Goal: Task Accomplishment & Management: Manage account settings

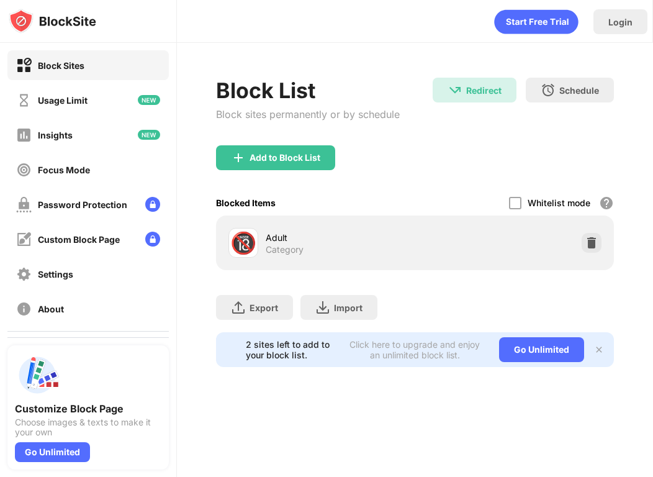
scroll to position [69, 0]
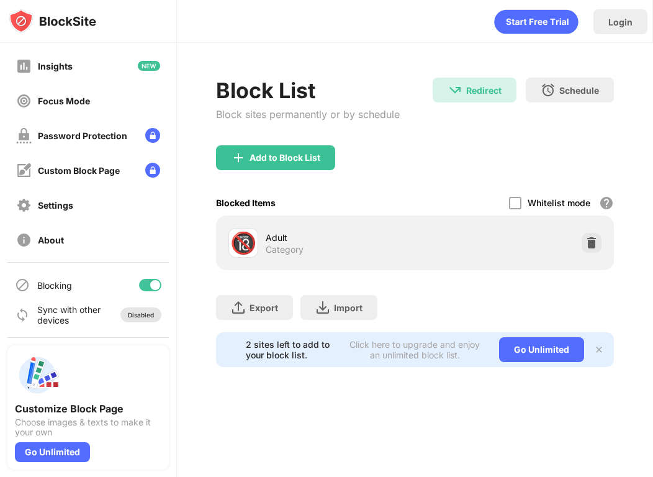
click at [133, 321] on div "Disabled" at bounding box center [140, 314] width 41 height 15
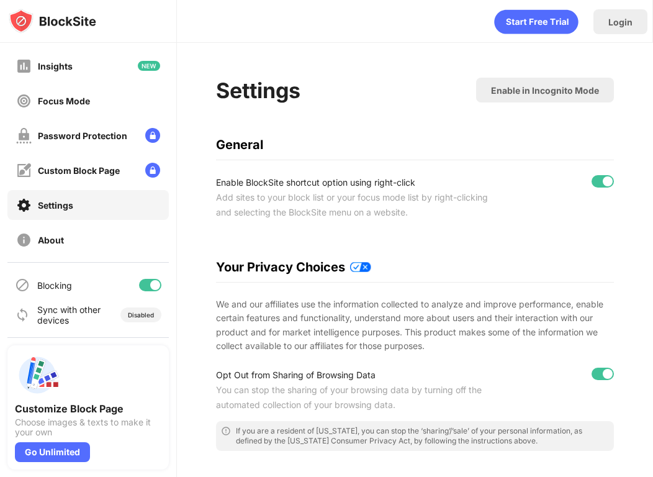
click at [150, 283] on div at bounding box center [155, 285] width 10 height 10
